Goal: Transaction & Acquisition: Purchase product/service

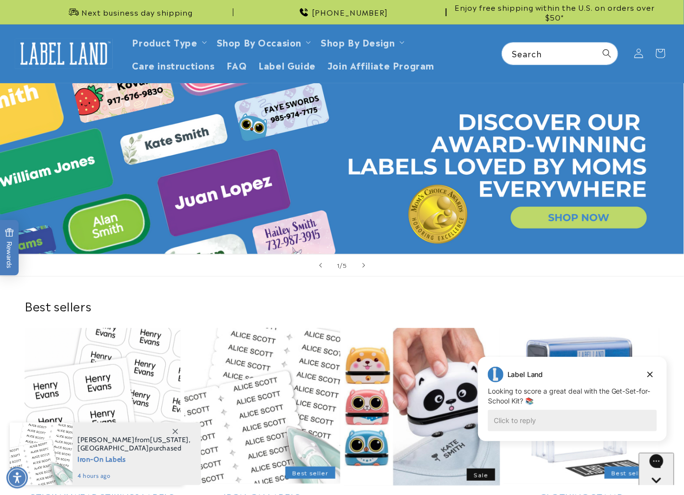
click at [658, 268] on div "1 / of 5" at bounding box center [342, 265] width 684 height 23
click at [649, 372] on icon "Dismiss campaign" at bounding box center [649, 374] width 10 height 12
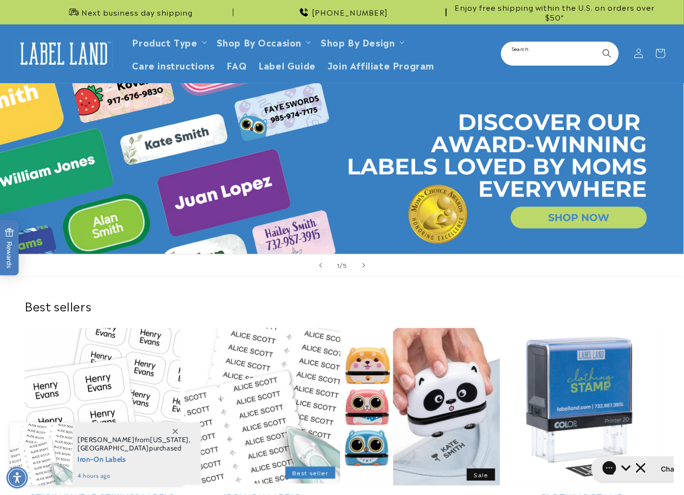
click at [542, 49] on input "Search" at bounding box center [560, 54] width 116 height 22
type input "**********"
click at [596, 43] on button "Search" at bounding box center [607, 54] width 22 height 22
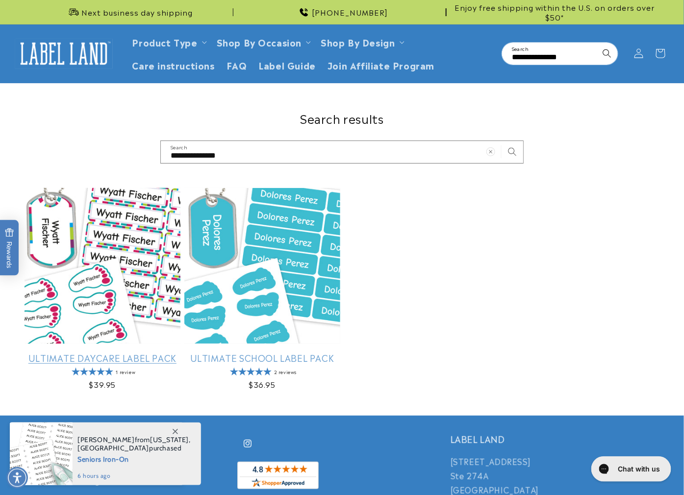
click at [86, 352] on link "Ultimate Daycare Label Pack" at bounding box center [102, 357] width 156 height 11
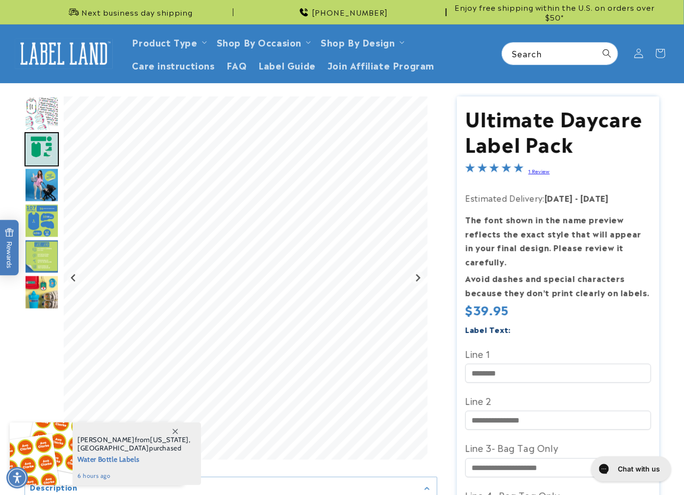
click at [176, 430] on icon at bounding box center [174, 431] width 5 height 5
